Goal: Find contact information: Find contact information

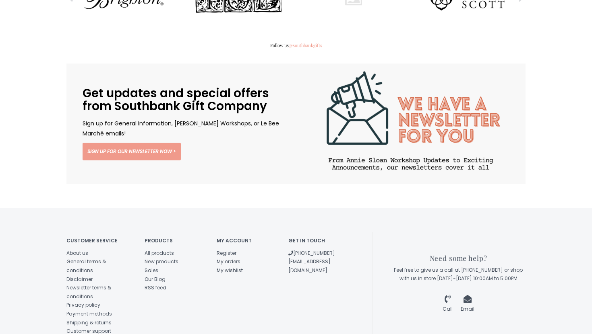
scroll to position [1379, 0]
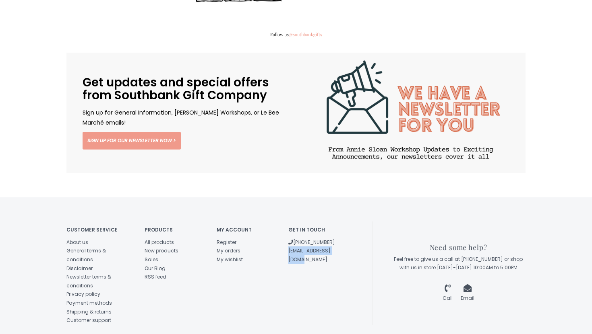
drag, startPoint x: 350, startPoint y: 215, endPoint x: 286, endPoint y: 215, distance: 64.0
click at [286, 222] on div "Get in touch [PHONE_NUMBER] [EMAIL_ADDRESS][DOMAIN_NAME]" at bounding box center [318, 243] width 72 height 43
copy link "[EMAIL_ADDRESS][DOMAIN_NAME]"
click at [83, 239] on link "About us" at bounding box center [77, 242] width 22 height 7
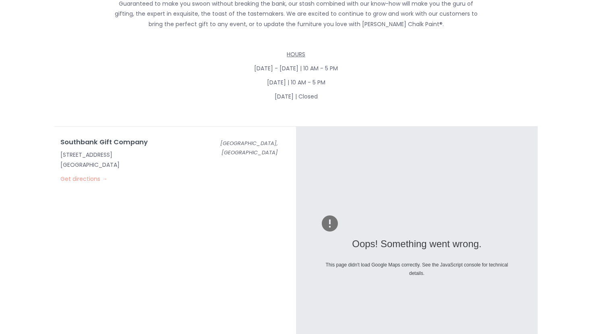
scroll to position [242, 0]
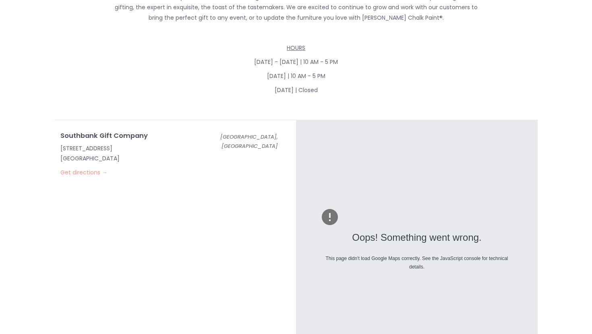
drag, startPoint x: 59, startPoint y: 130, endPoint x: 135, endPoint y: 140, distance: 76.3
click at [135, 140] on div "Southbank Gift Company 110 E High St Jefferson City, MO 65101 Get directions →" at bounding box center [130, 155] width 153 height 46
copy p "110 E High St Jefferson City, MO 65101"
